Goal: Download file/media

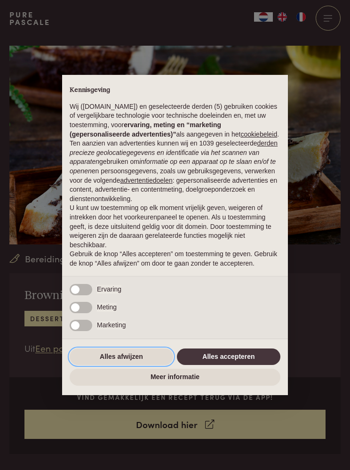
click at [141, 360] on button "Alles afwijzen" at bounding box center [122, 356] width 104 height 17
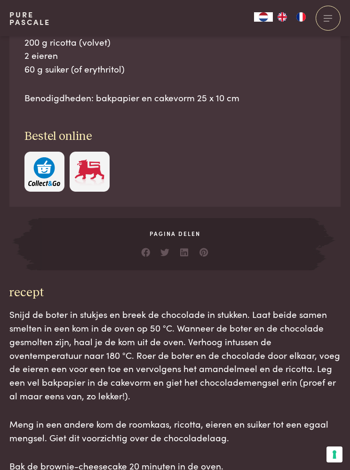
scroll to position [677, 0]
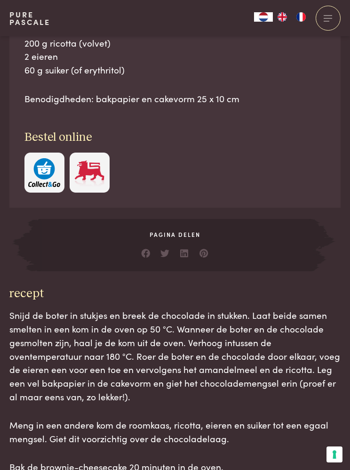
click at [207, 246] on link at bounding box center [204, 250] width 9 height 9
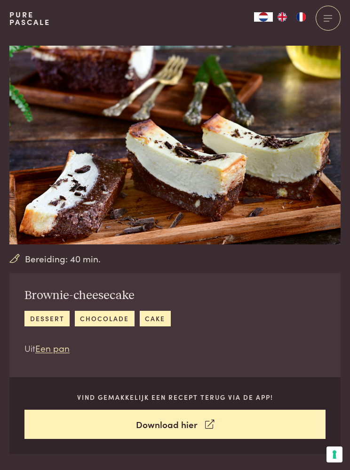
click at [203, 420] on link "Download hier" at bounding box center [174, 425] width 301 height 30
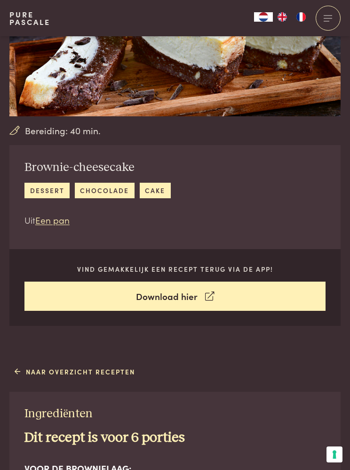
scroll to position [127, 0]
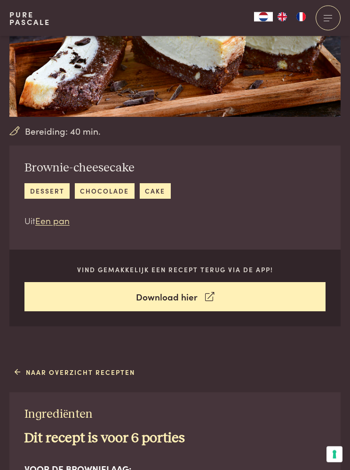
click at [332, 19] on div at bounding box center [328, 18] width 25 height 25
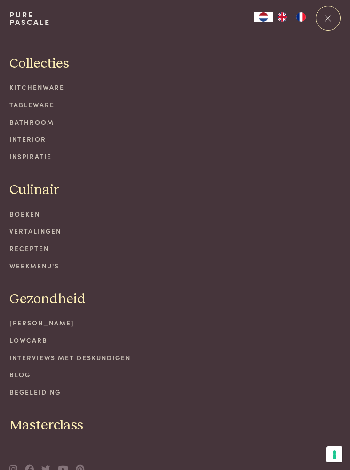
click at [327, 24] on div at bounding box center [328, 18] width 25 height 25
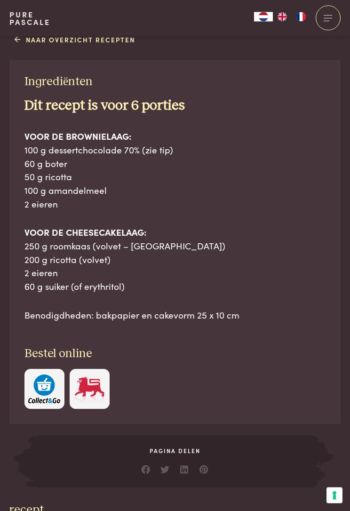
scroll to position [460, 0]
click at [94, 383] on img at bounding box center [89, 389] width 32 height 29
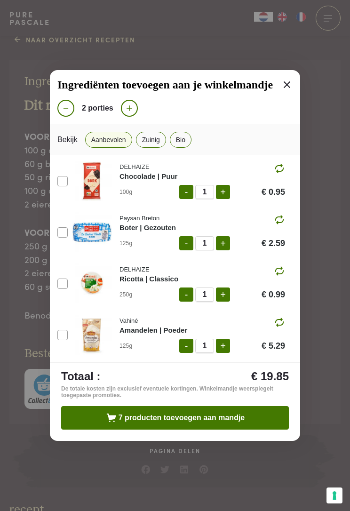
click at [128, 107] on icon at bounding box center [130, 108] width 6 height 6
click at [134, 107] on button at bounding box center [129, 108] width 17 height 17
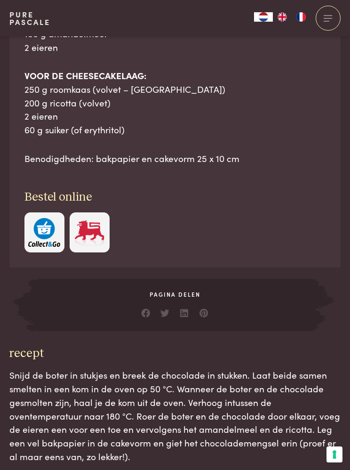
scroll to position [570, 0]
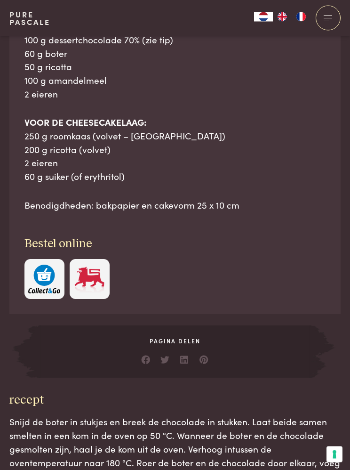
click at [94, 275] on img at bounding box center [89, 279] width 32 height 29
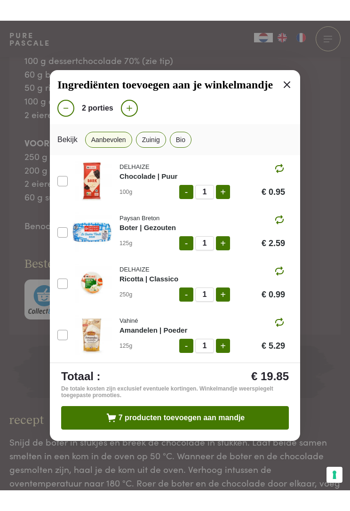
scroll to position [574, 0]
